Goal: Task Accomplishment & Management: Manage account settings

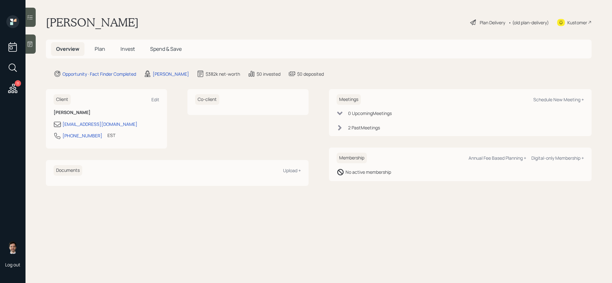
click at [104, 46] on span "Plan" at bounding box center [100, 48] width 11 height 7
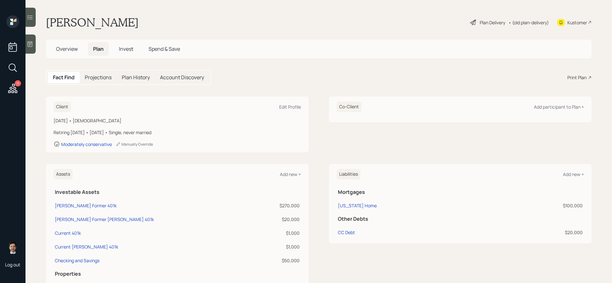
click at [469, 26] on div "Plan Delivery • (old plan-delivery)" at bounding box center [510, 22] width 80 height 14
click at [469, 22] on div "Plan Delivery" at bounding box center [493, 22] width 26 height 7
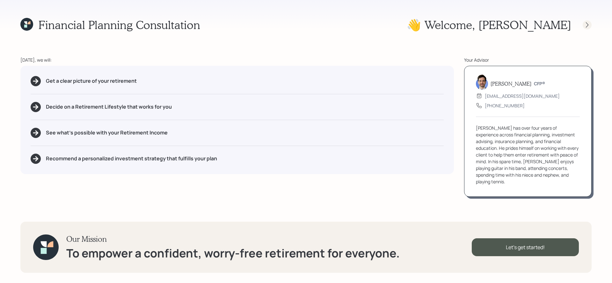
click at [469, 24] on div at bounding box center [587, 24] width 9 height 9
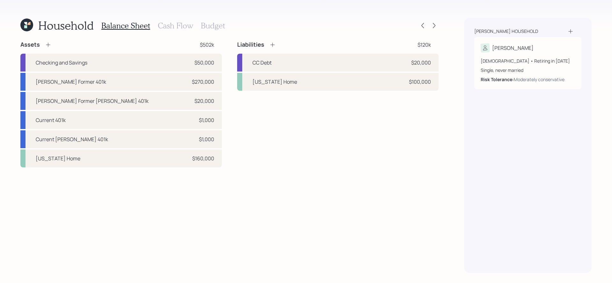
click at [172, 20] on div "Balance Sheet Cash Flow Budget" at bounding box center [163, 25] width 124 height 15
click at [172, 23] on h3 "Cash Flow" at bounding box center [175, 25] width 35 height 9
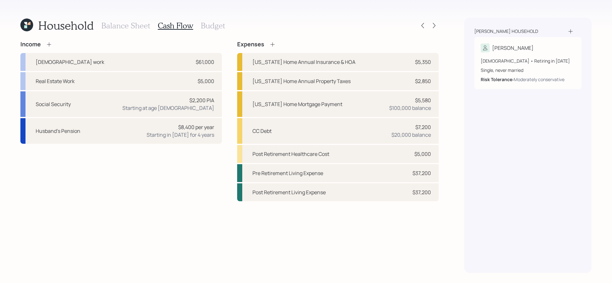
click at [214, 26] on h3 "Budget" at bounding box center [213, 25] width 24 height 9
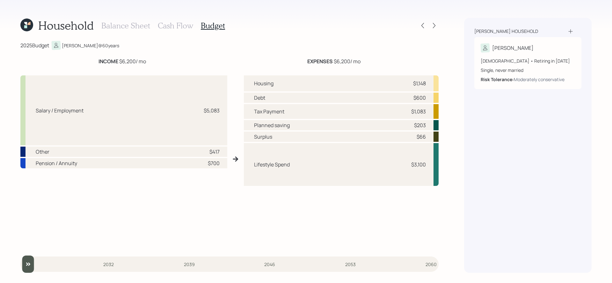
click at [165, 27] on h3 "Cash Flow" at bounding box center [175, 25] width 35 height 9
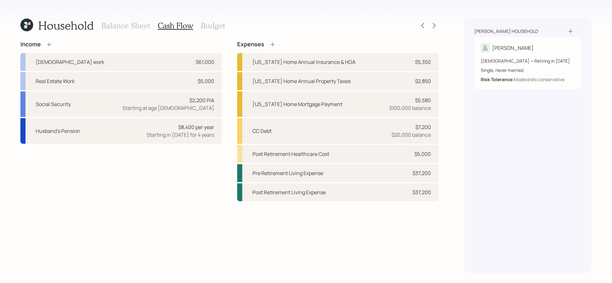
click at [123, 26] on h3 "Balance Sheet" at bounding box center [125, 25] width 49 height 9
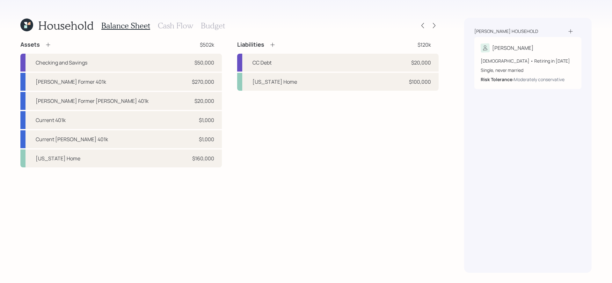
click at [172, 27] on h3 "Cash Flow" at bounding box center [175, 25] width 35 height 9
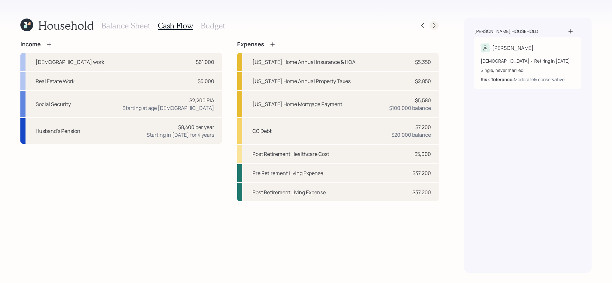
click at [438, 24] on div at bounding box center [434, 25] width 9 height 9
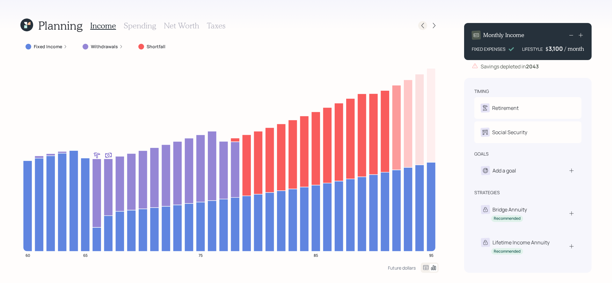
click at [425, 27] on icon at bounding box center [423, 25] width 6 height 6
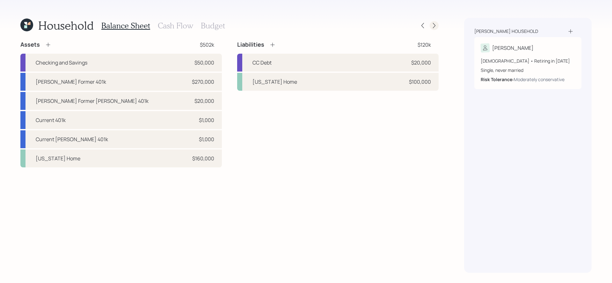
click at [433, 27] on icon at bounding box center [434, 25] width 6 height 6
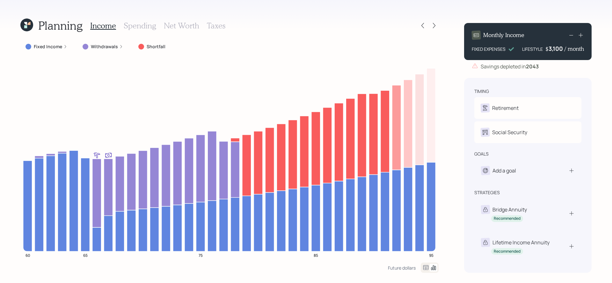
click at [55, 48] on label "Fixed Income" at bounding box center [48, 46] width 28 height 6
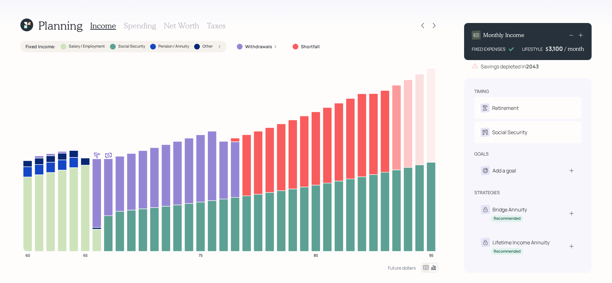
click at [48, 46] on label "Fixed Income :" at bounding box center [41, 46] width 30 height 6
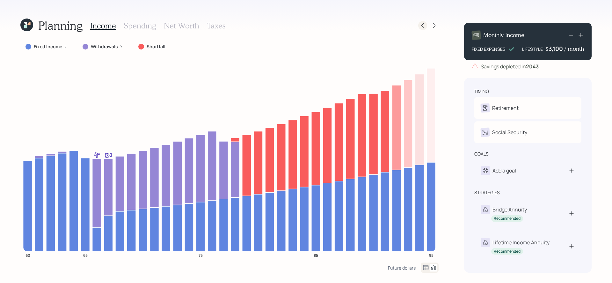
click at [424, 29] on div at bounding box center [422, 25] width 9 height 9
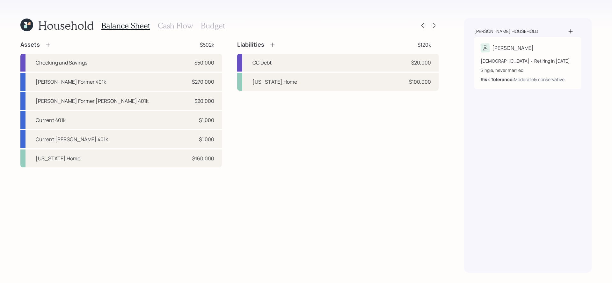
click at [168, 25] on h3 "Cash Flow" at bounding box center [175, 25] width 35 height 9
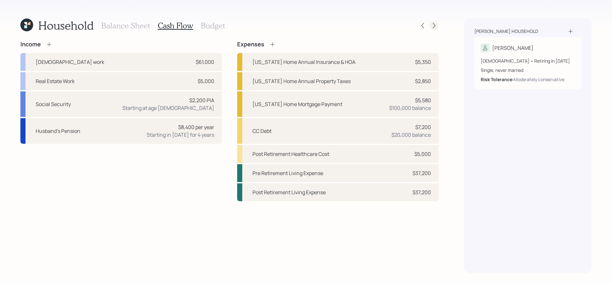
click at [433, 26] on icon at bounding box center [434, 25] width 6 height 6
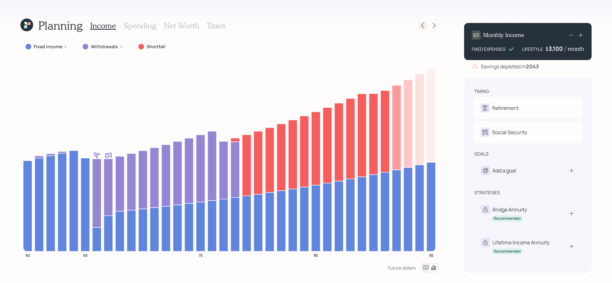
click at [422, 27] on icon at bounding box center [423, 25] width 6 height 6
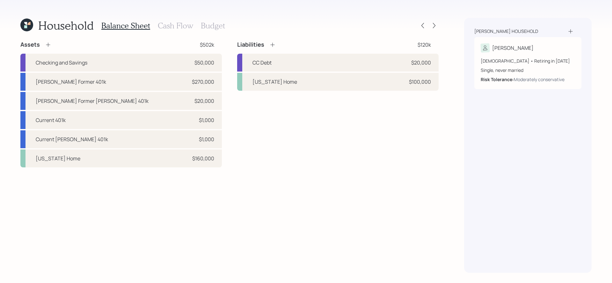
click at [213, 27] on h3 "Budget" at bounding box center [213, 25] width 24 height 9
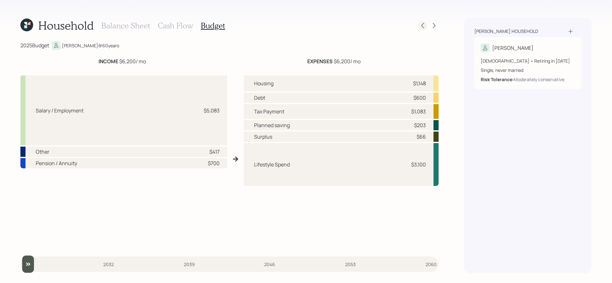
click at [423, 27] on icon at bounding box center [423, 25] width 3 height 5
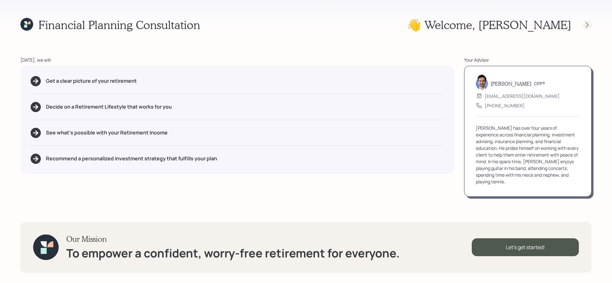
click at [469, 23] on icon at bounding box center [587, 25] width 6 height 6
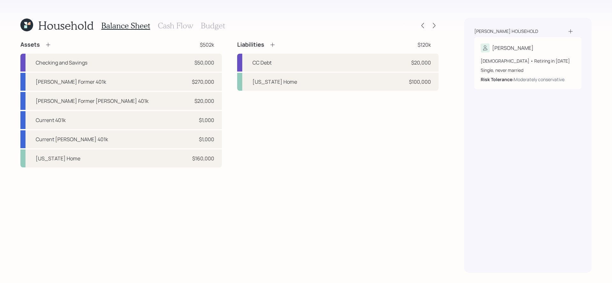
click at [226, 69] on div "Assets $502k Checking and Savings $50,000 [PERSON_NAME] Former 401k $270,000 [P…" at bounding box center [229, 104] width 418 height 126
click at [298, 66] on div "CC Debt $20,000" at bounding box center [338, 63] width 202 height 18
select select "credit_card"
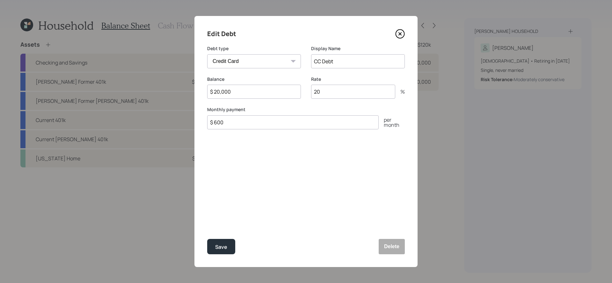
click at [399, 36] on icon at bounding box center [400, 34] width 10 height 10
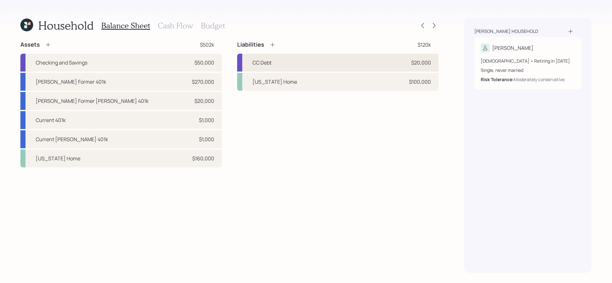
click at [269, 62] on div "CC Debt" at bounding box center [262, 63] width 19 height 8
select select "credit_card"
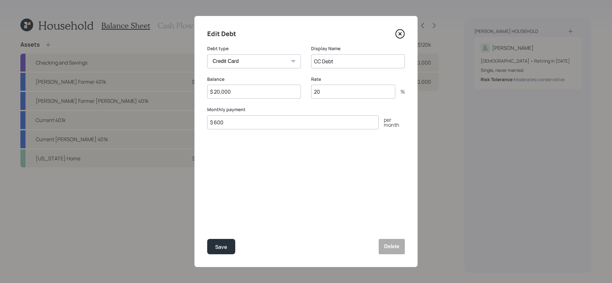
click at [400, 32] on icon at bounding box center [400, 34] width 10 height 10
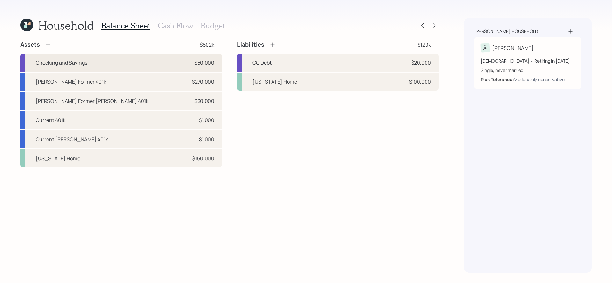
click at [201, 65] on div "$50,000" at bounding box center [205, 63] width 20 height 8
select select "emergency_fund"
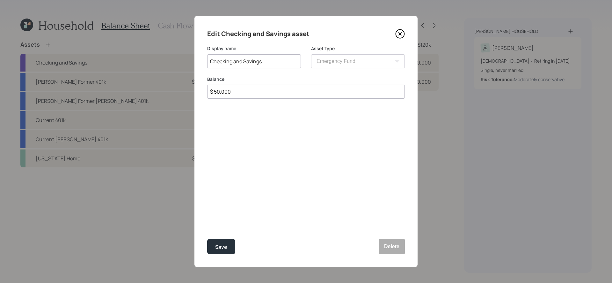
click at [242, 91] on input "$ 50,000" at bounding box center [306, 92] width 198 height 14
type input "$ 80,000"
click at [207, 235] on button "Save" at bounding box center [221, 246] width 28 height 15
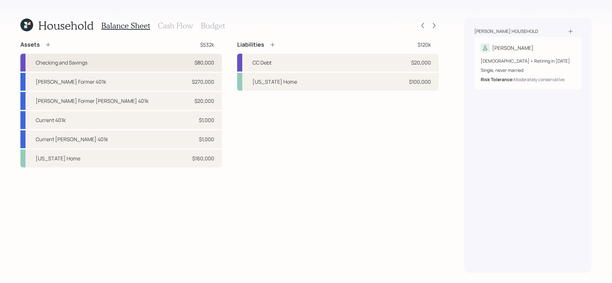
click at [175, 63] on div "Checking and Savings $80,000" at bounding box center [121, 63] width 202 height 18
select select "emergency_fund"
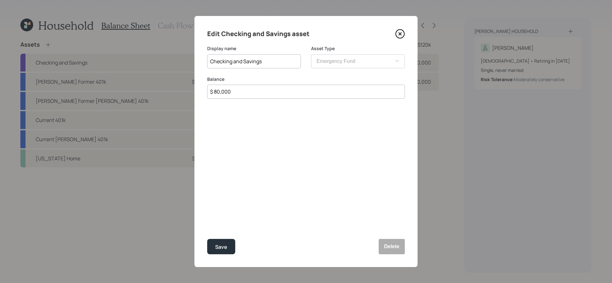
click at [275, 91] on input "$ 80,000" at bounding box center [306, 92] width 198 height 14
type input "$ 85,000"
click at [207, 235] on button "Save" at bounding box center [221, 246] width 28 height 15
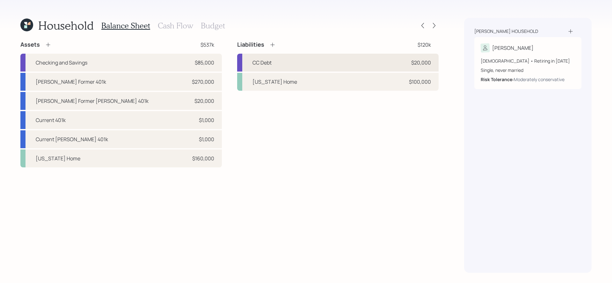
click at [326, 63] on div "CC Debt $20,000" at bounding box center [338, 63] width 202 height 18
select select "credit_card"
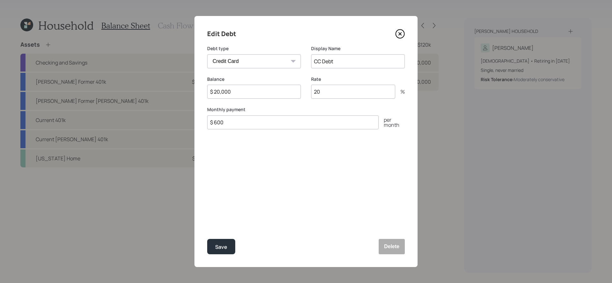
click at [262, 90] on input "$ 20,000" at bounding box center [254, 92] width 94 height 14
type input "$ 30,000"
click at [207, 235] on button "Save" at bounding box center [221, 246] width 28 height 15
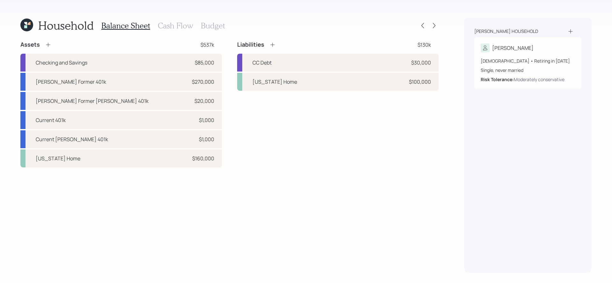
click at [287, 124] on div "Liabilities $130k CC Debt $30,000 [US_STATE] Home $100,000" at bounding box center [338, 104] width 202 height 126
click at [264, 119] on div "Liabilities $130k CC Debt $30,000 [US_STATE] Home $100,000" at bounding box center [338, 104] width 202 height 126
click at [244, 101] on div "Liabilities $130k CC Debt $30,000 [US_STATE] Home $100,000" at bounding box center [338, 104] width 202 height 126
click at [178, 22] on h3 "Cash Flow" at bounding box center [175, 25] width 35 height 9
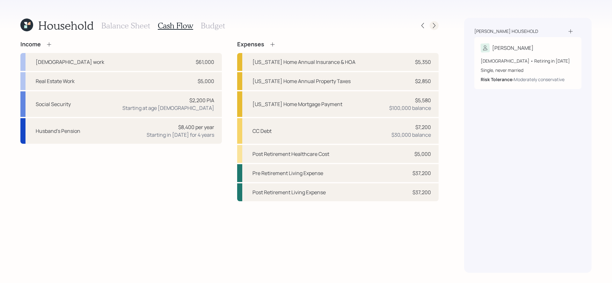
click at [435, 22] on div at bounding box center [434, 25] width 9 height 9
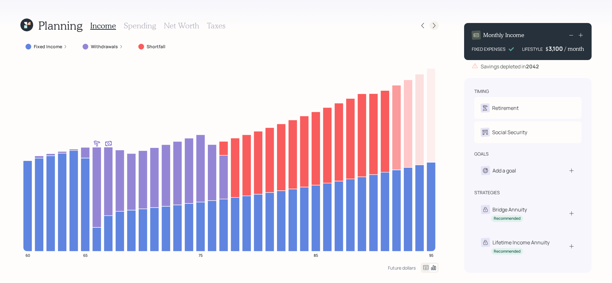
click at [437, 27] on icon at bounding box center [434, 25] width 6 height 6
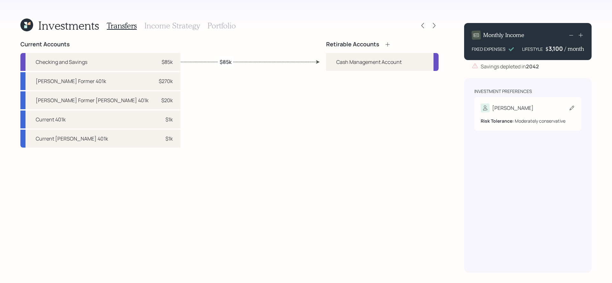
click at [469, 102] on div "[PERSON_NAME] Tolerance: Moderately conservative" at bounding box center [528, 113] width 107 height 33
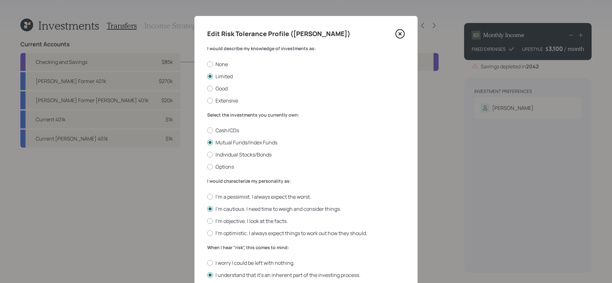
click at [401, 32] on icon at bounding box center [400, 34] width 10 height 10
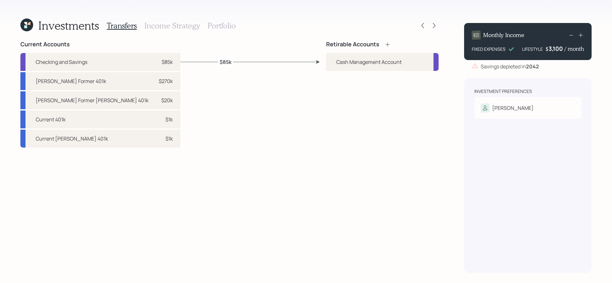
click at [431, 163] on div "Retirable Accounts Cash Management Account" at bounding box center [382, 157] width 113 height 232
click at [386, 44] on icon at bounding box center [388, 44] width 4 height 4
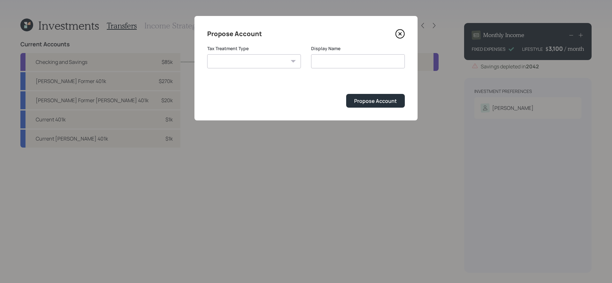
click at [279, 65] on select "[PERSON_NAME] Taxable Traditional" at bounding box center [254, 61] width 94 height 14
select select "traditional"
type input "Traditional"
click at [374, 106] on button "Propose Account" at bounding box center [375, 101] width 59 height 14
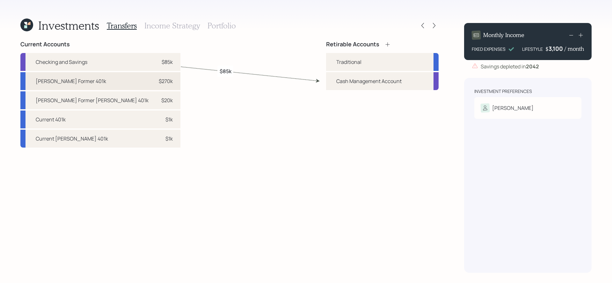
click at [88, 81] on div "[PERSON_NAME] Former 401k $270k" at bounding box center [100, 81] width 160 height 18
click at [369, 63] on div "Traditional" at bounding box center [382, 62] width 113 height 18
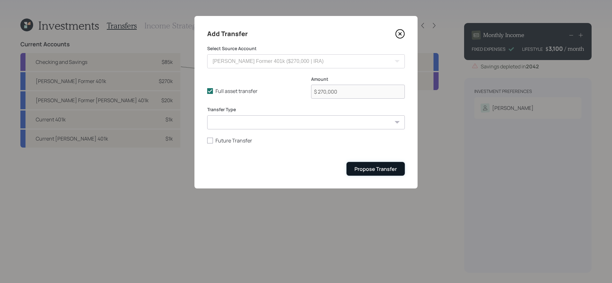
click at [363, 169] on div "Propose Transfer" at bounding box center [376, 168] width 42 height 7
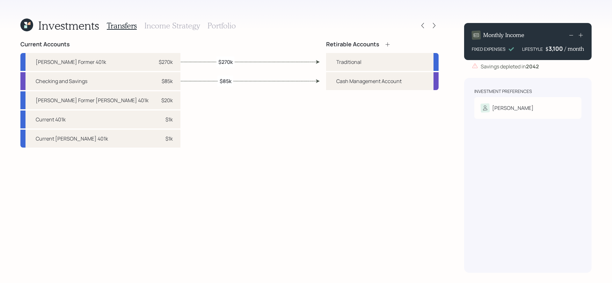
click at [389, 43] on icon at bounding box center [388, 44] width 6 height 6
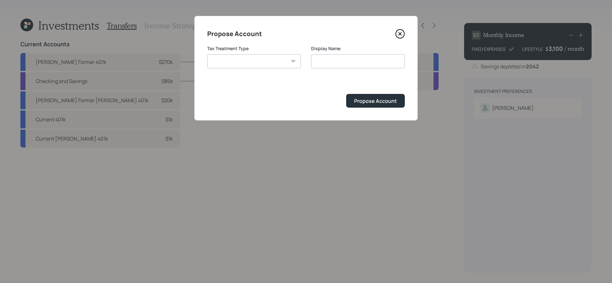
click at [279, 59] on select "[PERSON_NAME] Taxable Traditional" at bounding box center [254, 61] width 94 height 14
select select "[PERSON_NAME]"
type input "[PERSON_NAME]"
click at [370, 100] on div "Propose Account" at bounding box center [375, 100] width 43 height 7
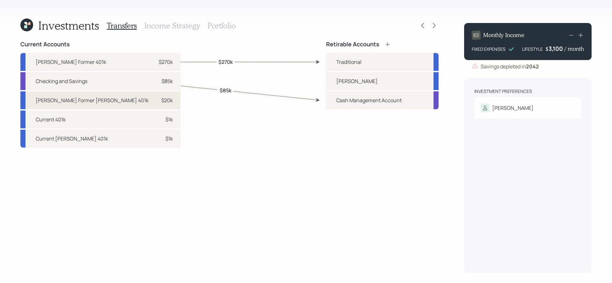
click at [79, 99] on div "[PERSON_NAME] Former [PERSON_NAME] 401k" at bounding box center [92, 100] width 113 height 8
click at [350, 83] on div "[PERSON_NAME]" at bounding box center [382, 81] width 113 height 18
select select "1840b683-d348-40a6-9dd0-1170ecefb360"
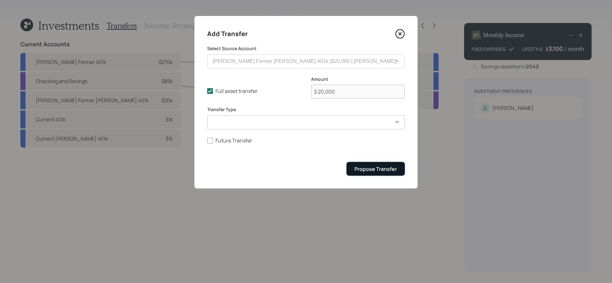
click at [371, 165] on button "Propose Transfer" at bounding box center [376, 169] width 58 height 14
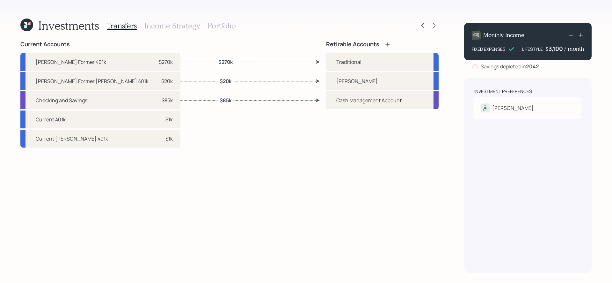
click at [173, 26] on h3 "Income Strategy" at bounding box center [171, 25] width 55 height 9
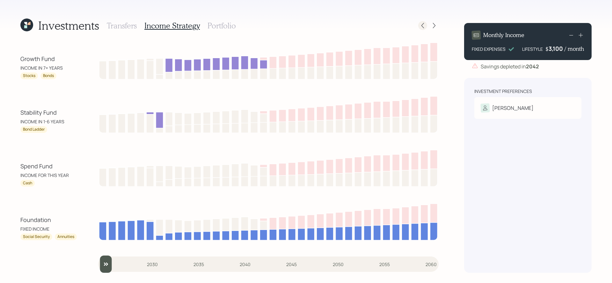
click at [422, 27] on icon at bounding box center [423, 25] width 6 height 6
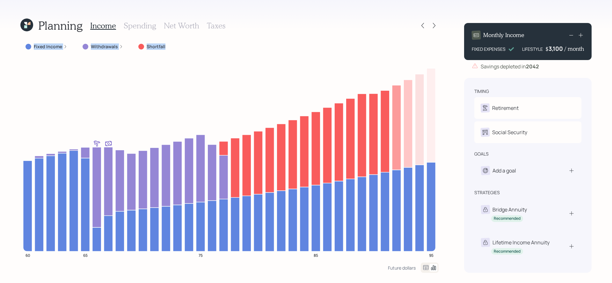
drag, startPoint x: 422, startPoint y: 27, endPoint x: 440, endPoint y: 59, distance: 37.0
click at [440, 60] on div "Planning Income Spending Net Worth Taxes Fixed Income Withdrawals Shortfall 60 …" at bounding box center [306, 141] width 612 height 283
click at [440, 59] on div "Planning Income Spending Net Worth Taxes Fixed Income Withdrawals Shortfall 60 …" at bounding box center [306, 141] width 612 height 283
click at [438, 26] on div at bounding box center [434, 25] width 9 height 9
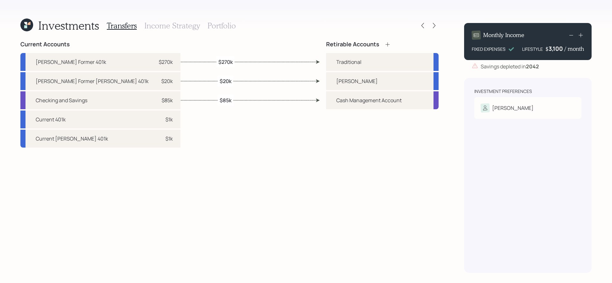
click at [190, 26] on h3 "Income Strategy" at bounding box center [171, 25] width 55 height 9
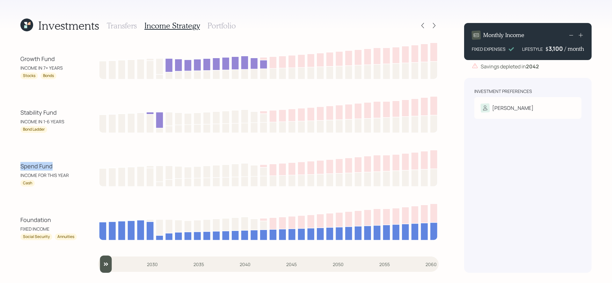
drag, startPoint x: 18, startPoint y: 166, endPoint x: 55, endPoint y: 166, distance: 37.0
click at [55, 166] on div "Investments Transfers Income Strategy Portfolio Growth Fund INCOME IN 7+ YEARS …" at bounding box center [306, 141] width 612 height 283
click at [43, 112] on div "Stability Fund" at bounding box center [48, 112] width 57 height 9
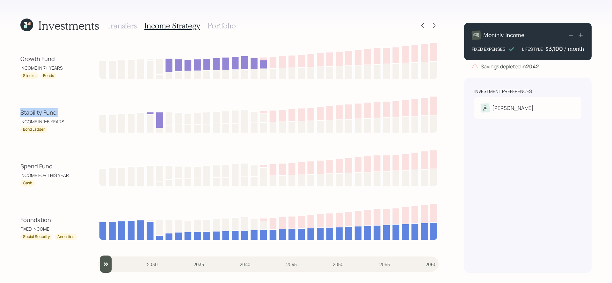
click at [18, 115] on div "Investments Transfers Income Strategy Portfolio Growth Fund INCOME IN 7+ YEARS …" at bounding box center [306, 141] width 612 height 283
drag, startPoint x: 17, startPoint y: 111, endPoint x: 62, endPoint y: 166, distance: 71.0
click at [62, 166] on div "Investments Transfers Income Strategy Portfolio Growth Fund INCOME IN 7+ YEARS …" at bounding box center [306, 141] width 612 height 283
click at [59, 113] on div "Stability Fund" at bounding box center [48, 112] width 57 height 9
drag, startPoint x: 20, startPoint y: 62, endPoint x: 66, endPoint y: 59, distance: 46.4
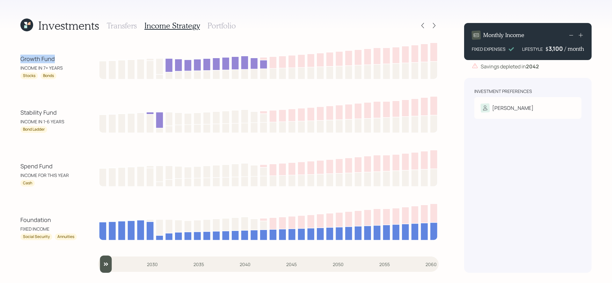
click at [66, 59] on div "Investments Transfers Income Strategy Portfolio Growth Fund INCOME IN 7+ YEARS …" at bounding box center [306, 141] width 612 height 283
click at [33, 60] on div "Growth Fund" at bounding box center [48, 59] width 57 height 9
click at [220, 24] on h3 "Portfolio" at bounding box center [222, 25] width 28 height 9
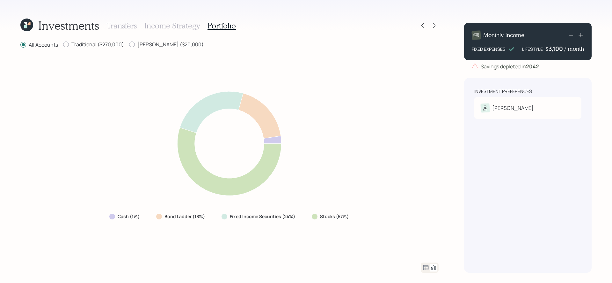
click at [311, 220] on div "Stocks (57%)" at bounding box center [331, 215] width 48 height 11
drag, startPoint x: 307, startPoint y: 215, endPoint x: 367, endPoint y: 222, distance: 61.0
click at [367, 222] on div "Cash (1%) Bond Ladder (18%) Fixed Income Securities (24%) Stocks (57%)" at bounding box center [229, 155] width 418 height 198
click at [337, 227] on div "Cash (1%) Bond Ladder (18%) Fixed Income Securities (24%) Stocks (57%)" at bounding box center [229, 155] width 418 height 198
drag, startPoint x: 298, startPoint y: 216, endPoint x: 148, endPoint y: 217, distance: 149.9
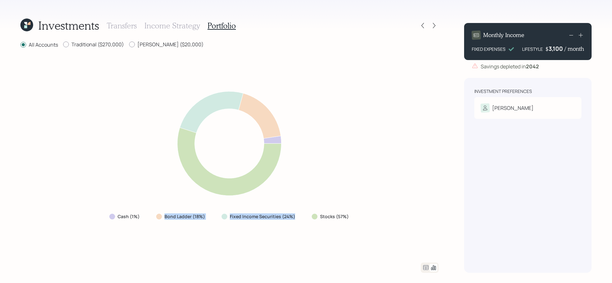
click at [148, 217] on div "Cash (1%) Bond Ladder (18%) Fixed Income Securities (24%) Stocks (57%)" at bounding box center [229, 215] width 251 height 11
click at [171, 235] on div "Cash (1%) Bond Ladder (18%) Fixed Income Securities (24%) Stocks (57%)" at bounding box center [229, 155] width 418 height 198
drag, startPoint x: 148, startPoint y: 222, endPoint x: 102, endPoint y: 212, distance: 47.6
click at [102, 212] on div "Cash (1%) Bond Ladder (18%) Fixed Income Securities (24%) Stocks (57%)" at bounding box center [229, 155] width 418 height 198
click at [120, 235] on div "Cash (1%) Bond Ladder (18%) Fixed Income Securities (24%) Stocks (57%)" at bounding box center [229, 155] width 418 height 198
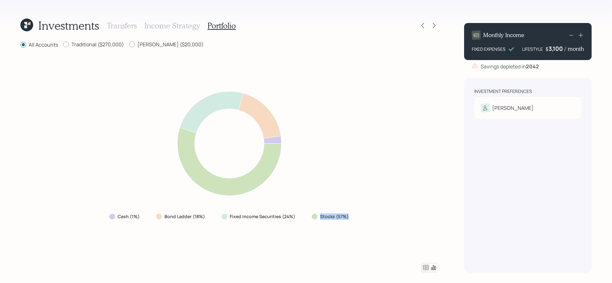
drag, startPoint x: 311, startPoint y: 222, endPoint x: 352, endPoint y: 216, distance: 41.9
click at [352, 216] on div "Cash (1%) Bond Ladder (18%) Fixed Income Securities (24%) Stocks (57%)" at bounding box center [229, 155] width 418 height 198
click at [373, 232] on div "Cash (1%) Bond Ladder (18%) Fixed Income Securities (24%) Stocks (57%)" at bounding box center [229, 155] width 418 height 198
click at [426, 235] on icon at bounding box center [426, 267] width 5 height 5
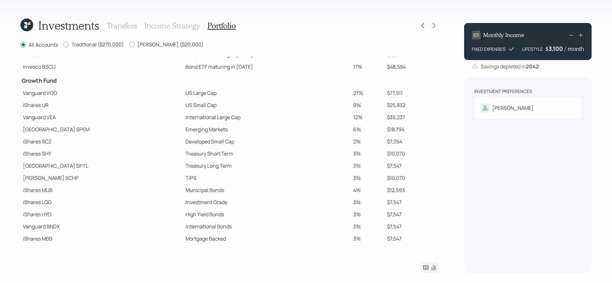
scroll to position [95, 0]
drag, startPoint x: 140, startPoint y: 95, endPoint x: 191, endPoint y: 93, distance: 50.4
click at [191, 93] on tr "Vanguard VOO US Large Cap 27% $77,511" at bounding box center [229, 94] width 418 height 12
click at [188, 118] on td "International Large Cap" at bounding box center [267, 118] width 168 height 12
drag, startPoint x: 140, startPoint y: 107, endPoint x: 206, endPoint y: 105, distance: 65.4
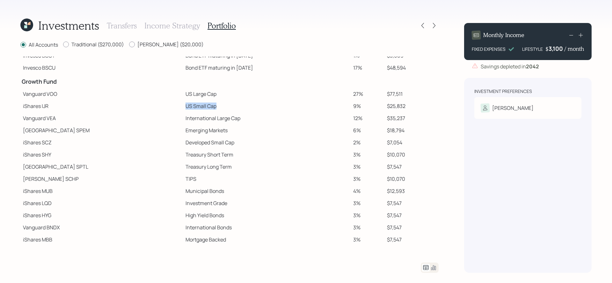
click at [206, 105] on tr "iShares IJR US Small Cap 9% $25,832" at bounding box center [229, 106] width 418 height 12
click at [196, 118] on td "International Large Cap" at bounding box center [267, 118] width 168 height 12
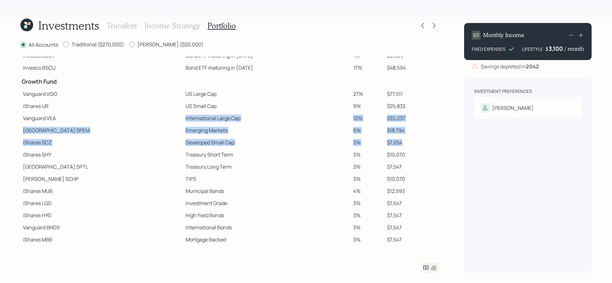
drag, startPoint x: 146, startPoint y: 116, endPoint x: 411, endPoint y: 143, distance: 266.0
click at [411, 143] on tbody "Spend Fund CASH Cash (Account Management) 1% $2,900 Stability Fund Invesco BSCP…" at bounding box center [229, 103] width 418 height 284
click at [411, 143] on td "$7,054" at bounding box center [412, 142] width 54 height 12
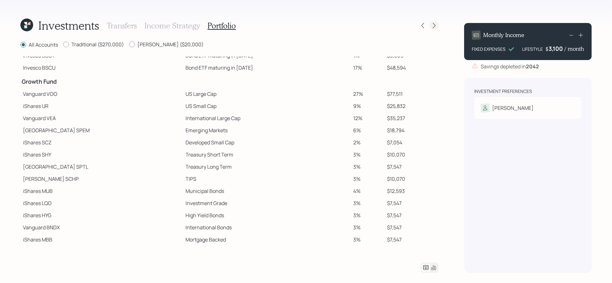
click at [435, 27] on icon at bounding box center [434, 25] width 6 height 6
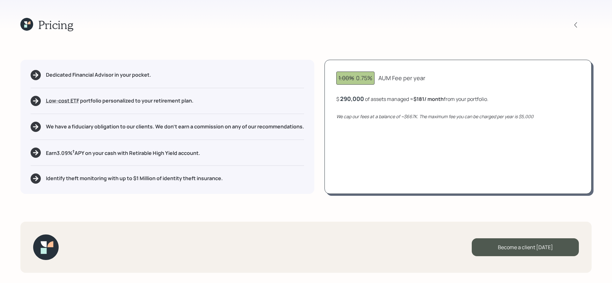
click at [81, 126] on h5 "We have a fiduciary obligation to our clients. We don't earn a commission on an…" at bounding box center [175, 126] width 258 height 6
click at [182, 215] on div "Pricing Dedicated Financial Advisor in your pocket. Low-cost ETF Retirable uses…" at bounding box center [306, 141] width 612 height 283
click at [91, 154] on h5 "Earn 3.09 % † APY on your cash with Retirable High Yield account." at bounding box center [123, 152] width 154 height 8
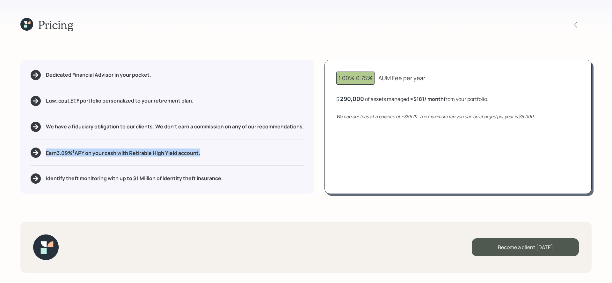
click at [91, 154] on h5 "Earn 3.09 % † APY on your cash with Retirable High Yield account." at bounding box center [123, 152] width 154 height 8
click at [226, 233] on div "Become a client [DATE]" at bounding box center [306, 246] width 572 height 51
click at [169, 180] on h5 "Identify theft monitoring with up to $1 Million of identity theft insurance." at bounding box center [134, 178] width 177 height 6
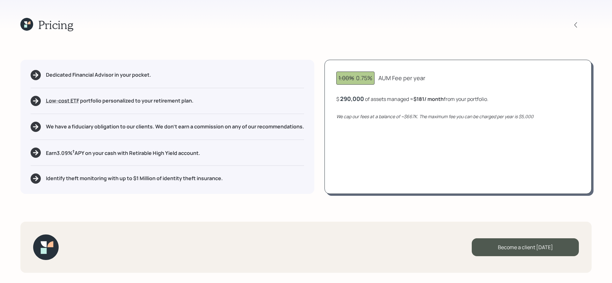
click at [26, 27] on icon at bounding box center [25, 26] width 3 height 3
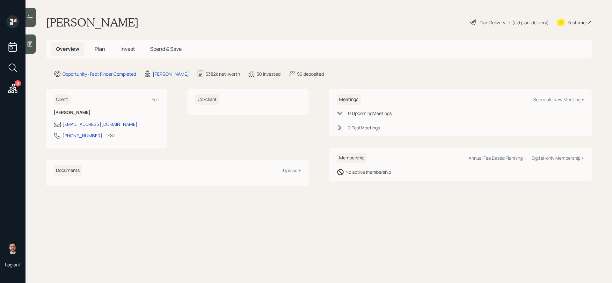
click at [99, 47] on span "Plan" at bounding box center [100, 48] width 11 height 7
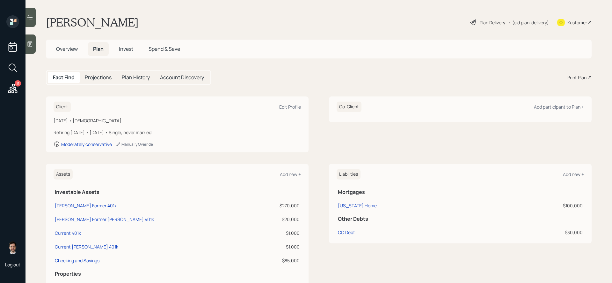
click at [469, 75] on div "Print Plan" at bounding box center [577, 77] width 19 height 7
